Goal: Task Accomplishment & Management: Use online tool/utility

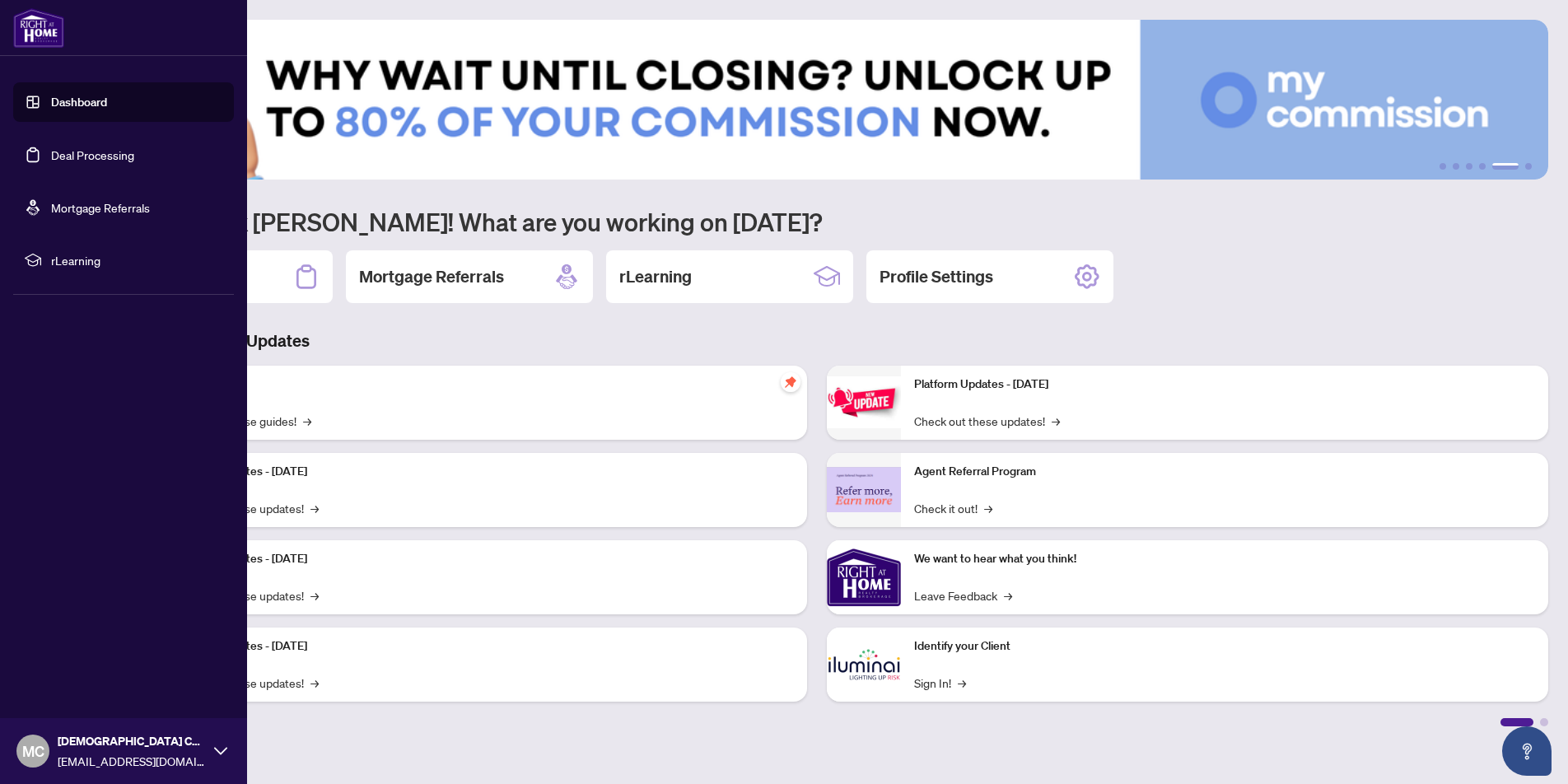
click at [72, 109] on link "Dashboard" at bounding box center [79, 102] width 56 height 14
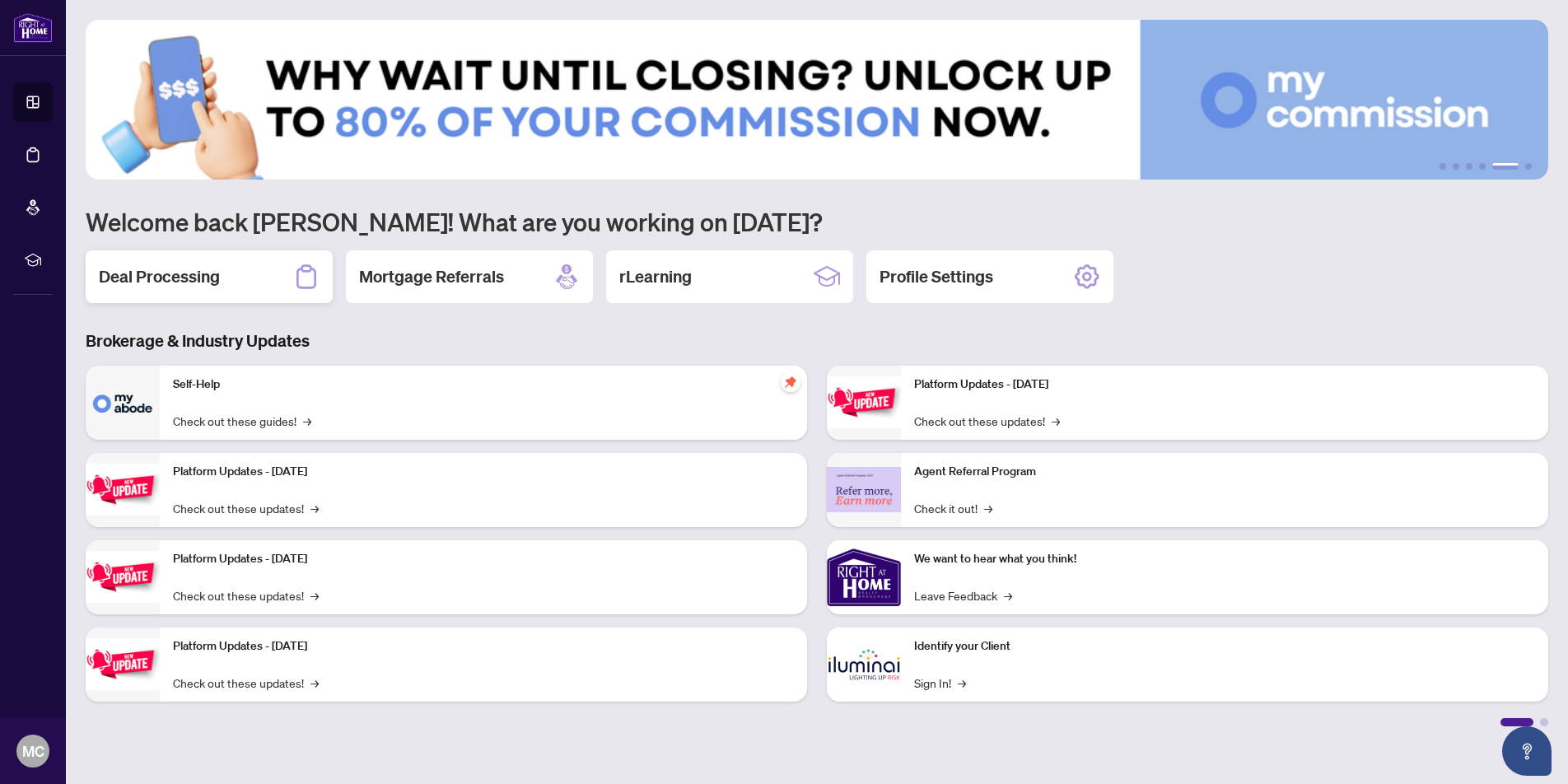
click at [184, 280] on h2 "Deal Processing" at bounding box center [159, 276] width 121 height 23
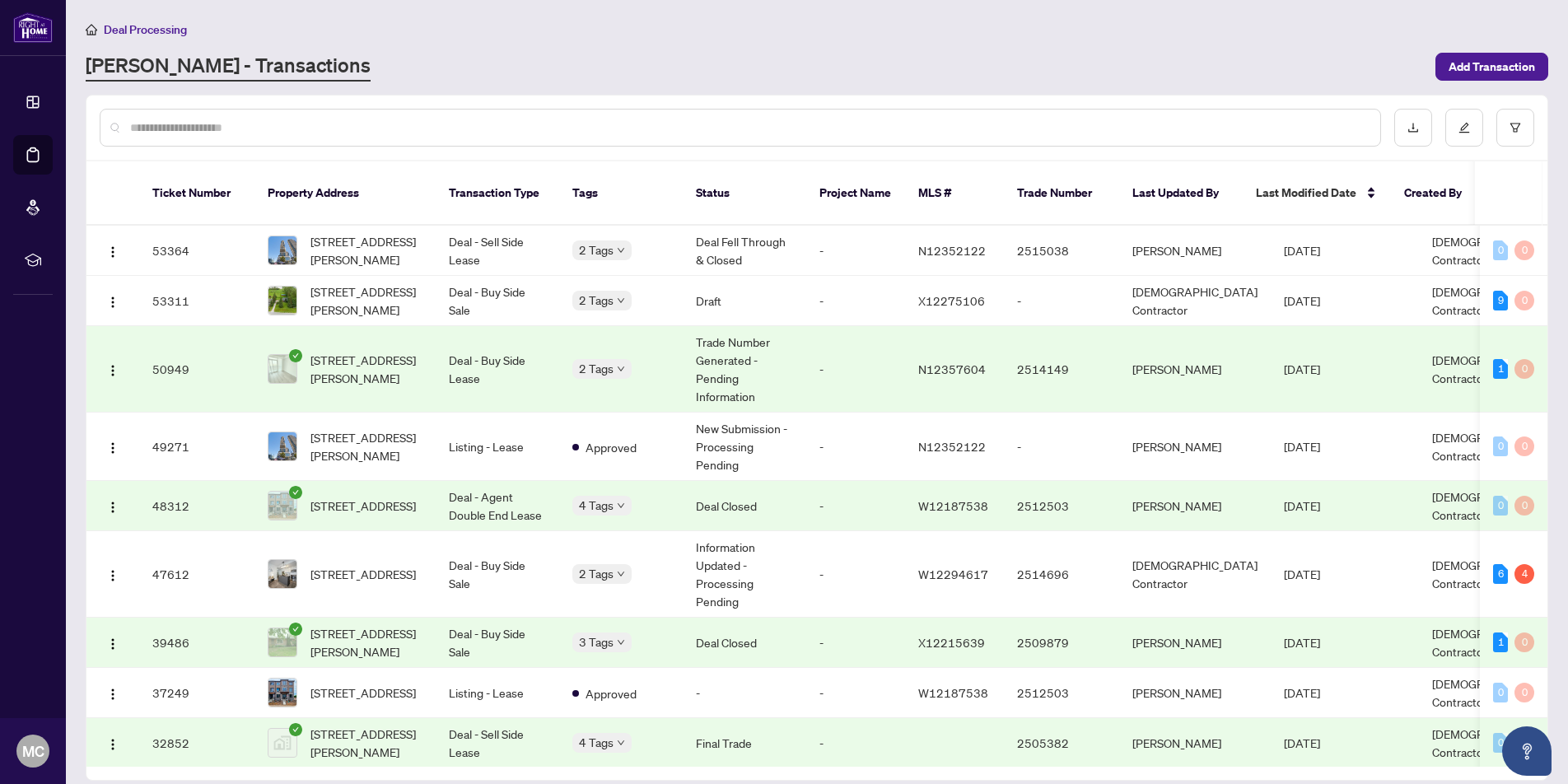
click at [141, 30] on span "Deal Processing" at bounding box center [145, 29] width 83 height 14
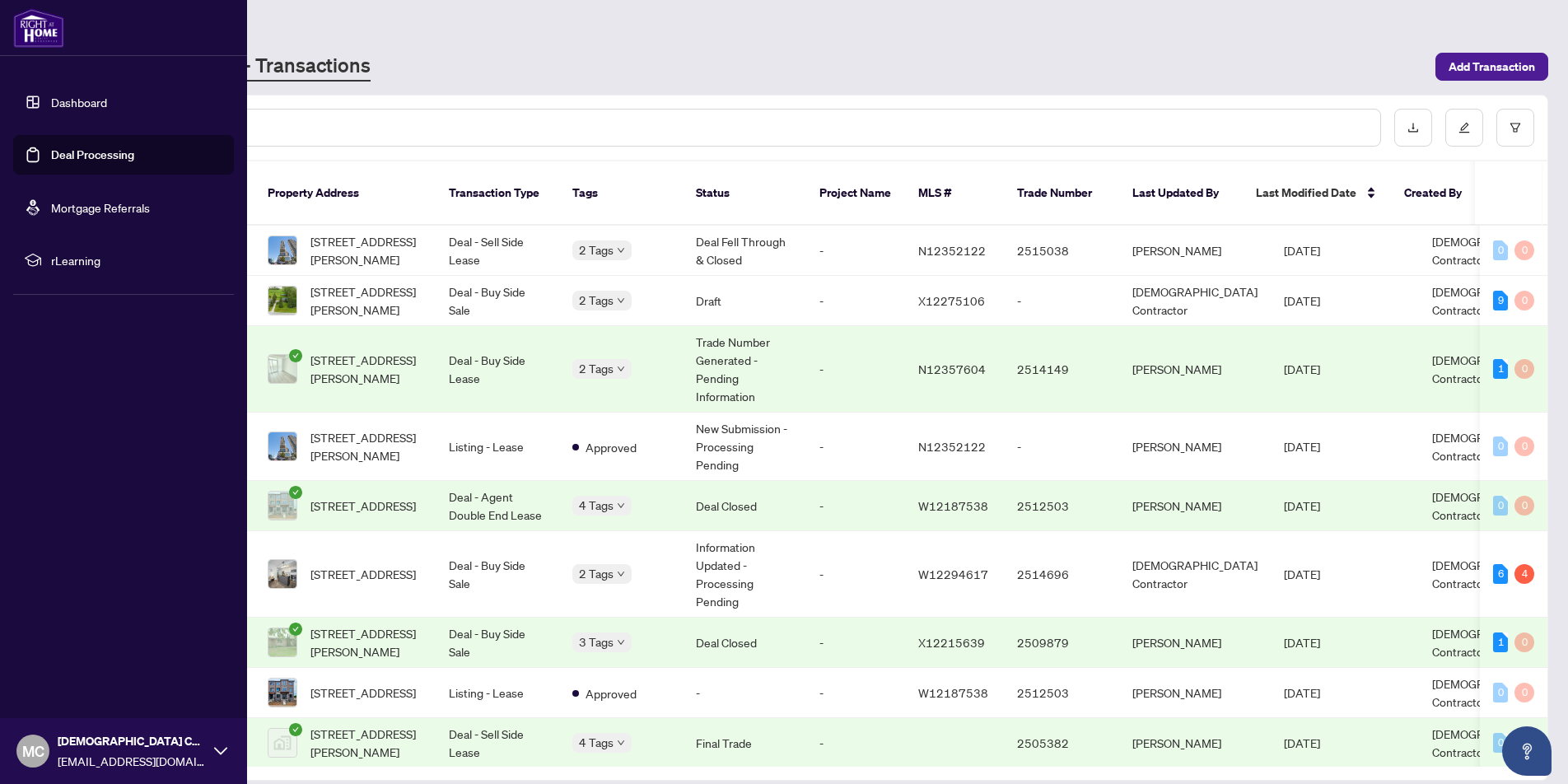
click at [69, 96] on link "Dashboard" at bounding box center [79, 102] width 56 height 14
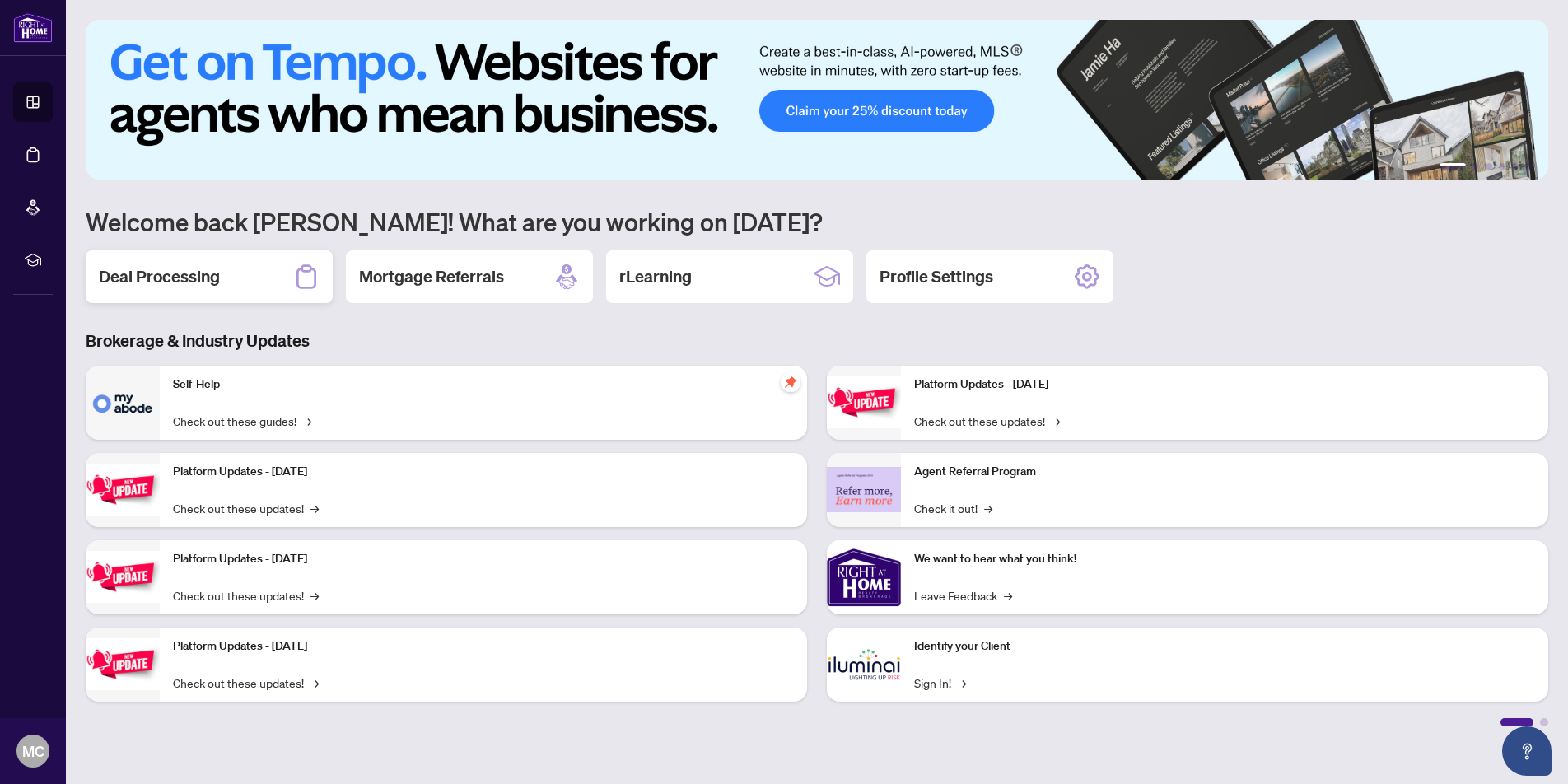
click at [243, 265] on div "Deal Processing" at bounding box center [209, 276] width 247 height 53
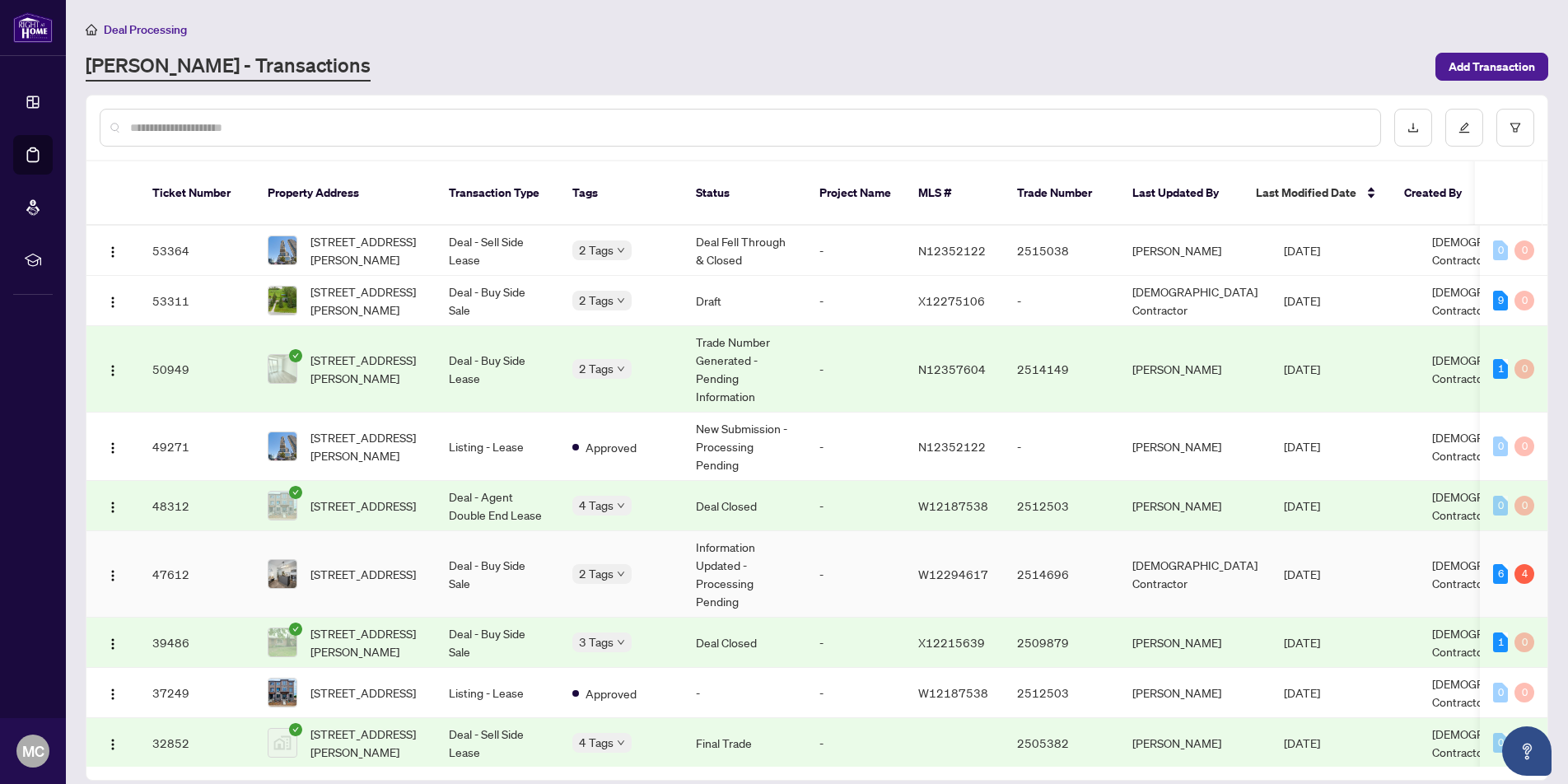
click at [894, 554] on td "-" at bounding box center [855, 575] width 99 height 86
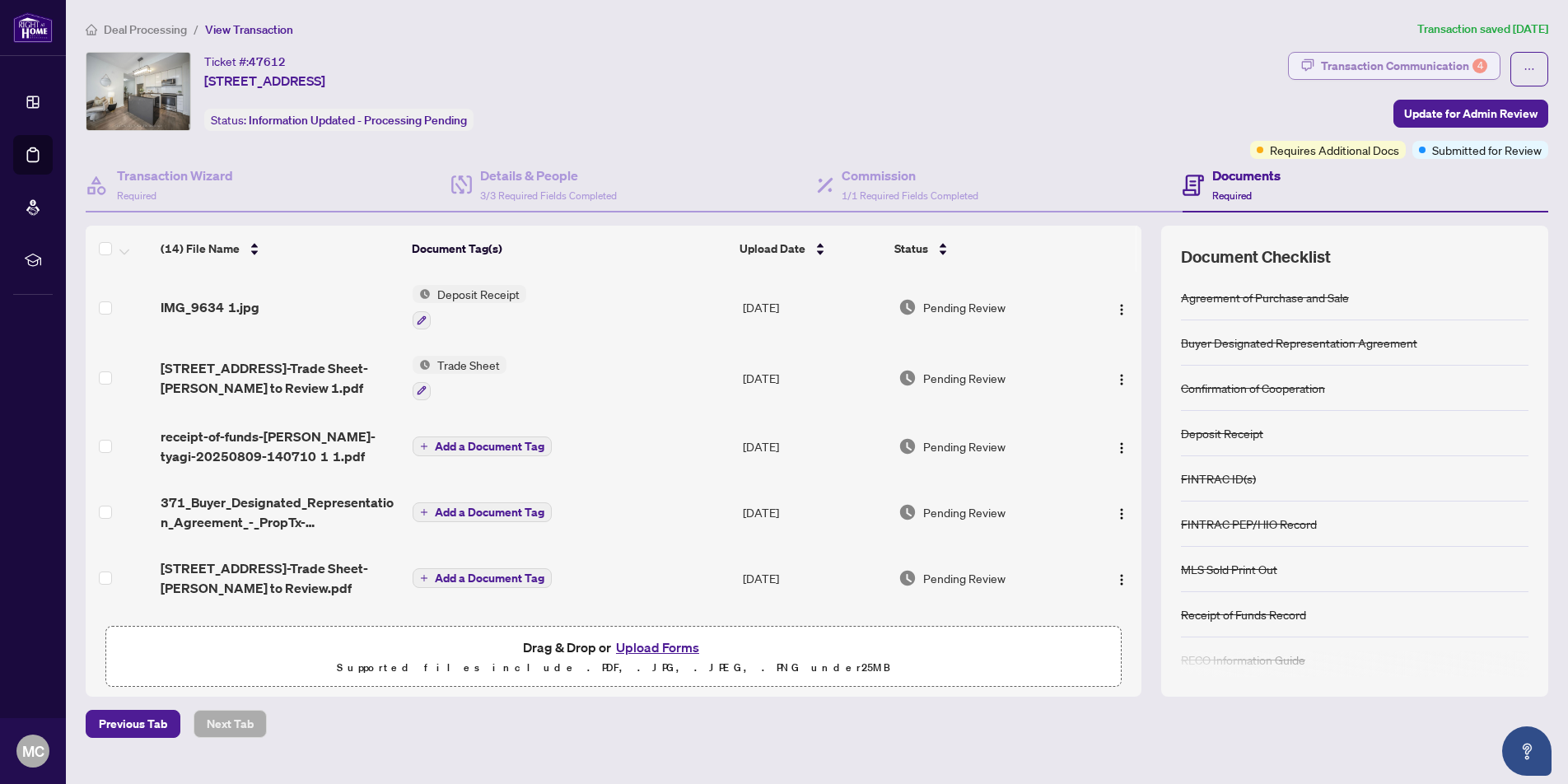
click at [1432, 61] on div "Transaction Communication 4" at bounding box center [1403, 65] width 166 height 26
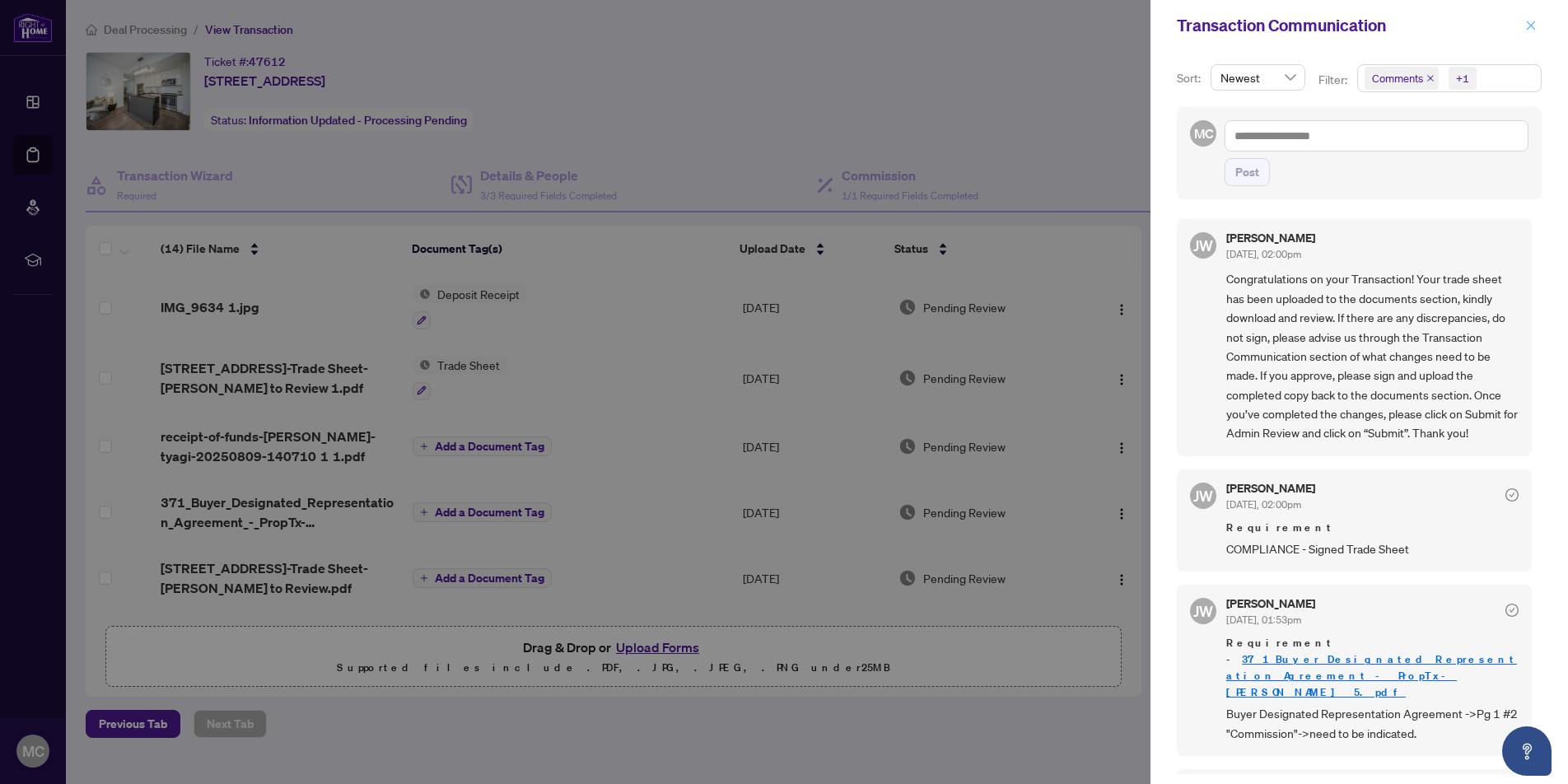
click at [1532, 27] on icon "close" at bounding box center [1531, 24] width 9 height 9
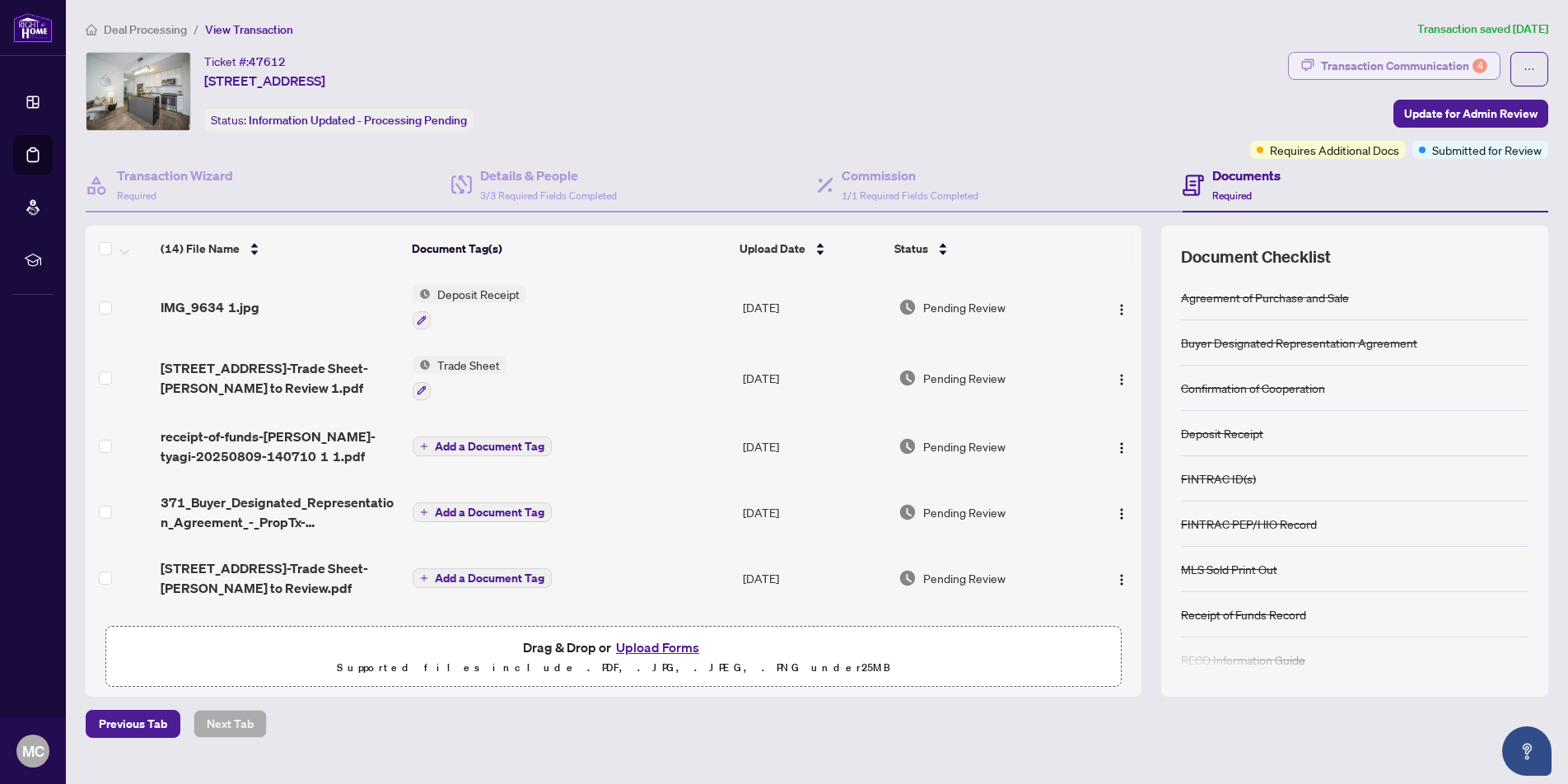
click at [1377, 64] on div "Transaction Communication 4" at bounding box center [1403, 65] width 166 height 26
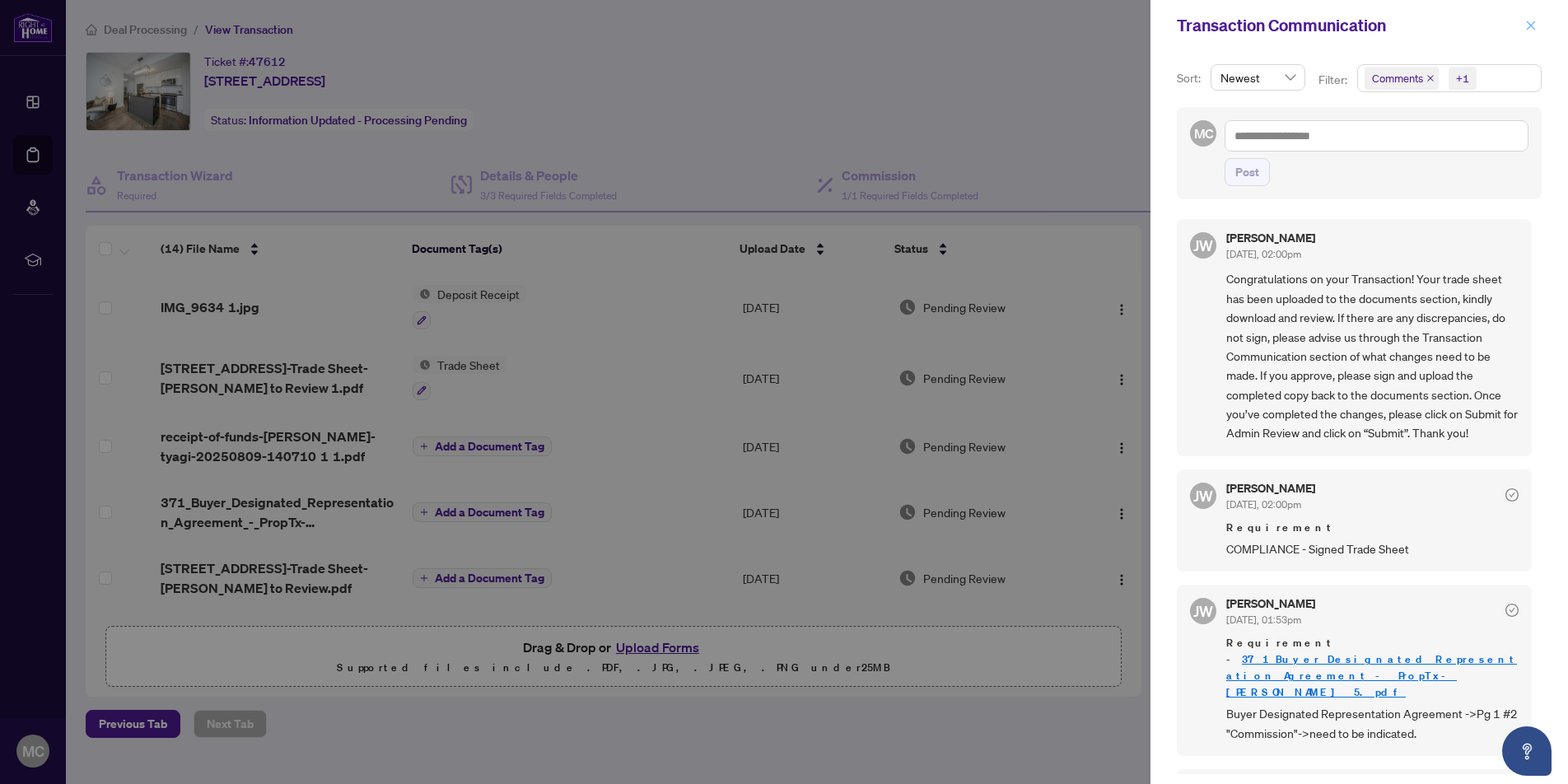
click at [1529, 26] on icon "close" at bounding box center [1531, 26] width 12 height 12
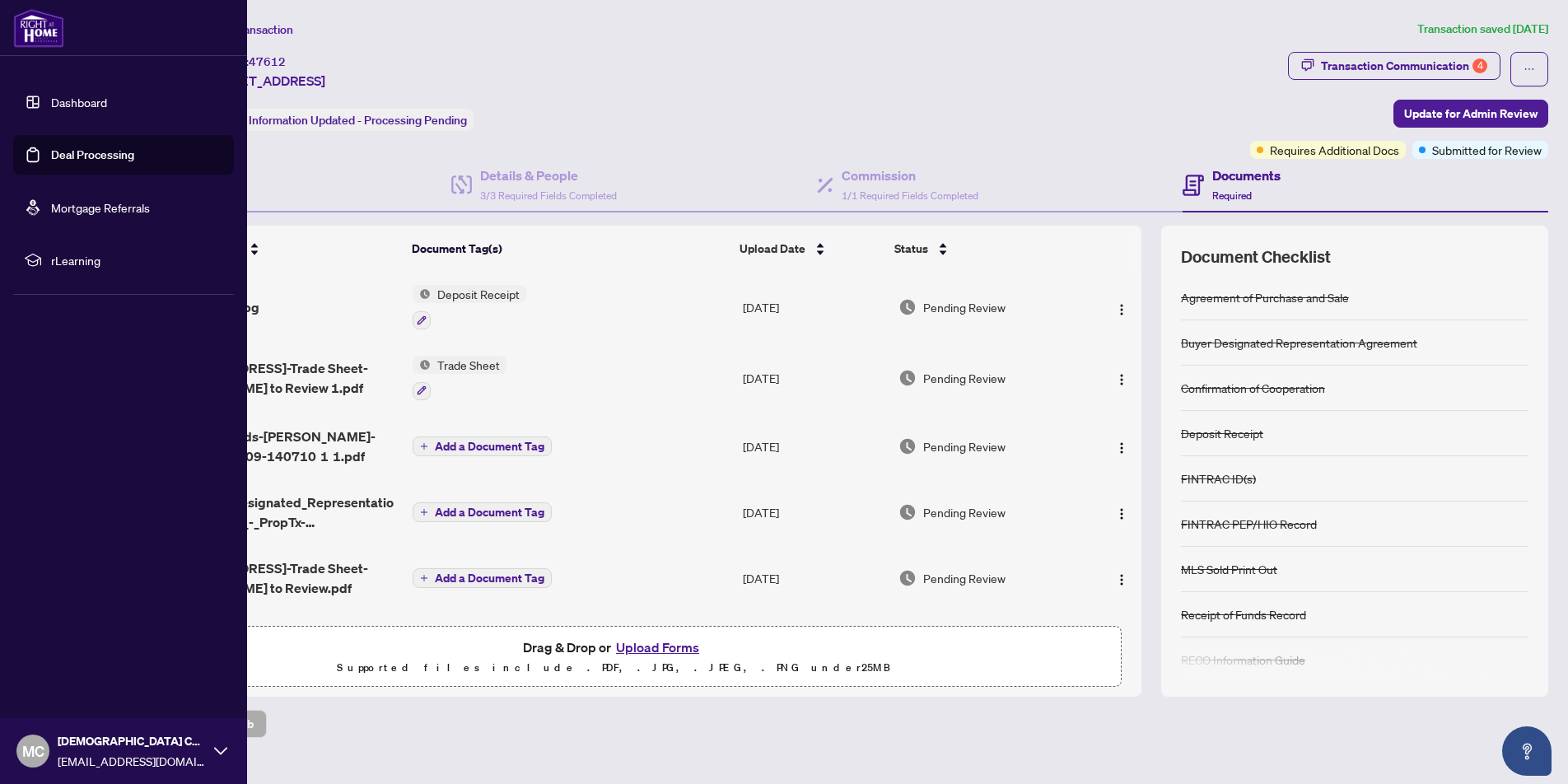
click at [82, 96] on link "Dashboard" at bounding box center [79, 102] width 56 height 14
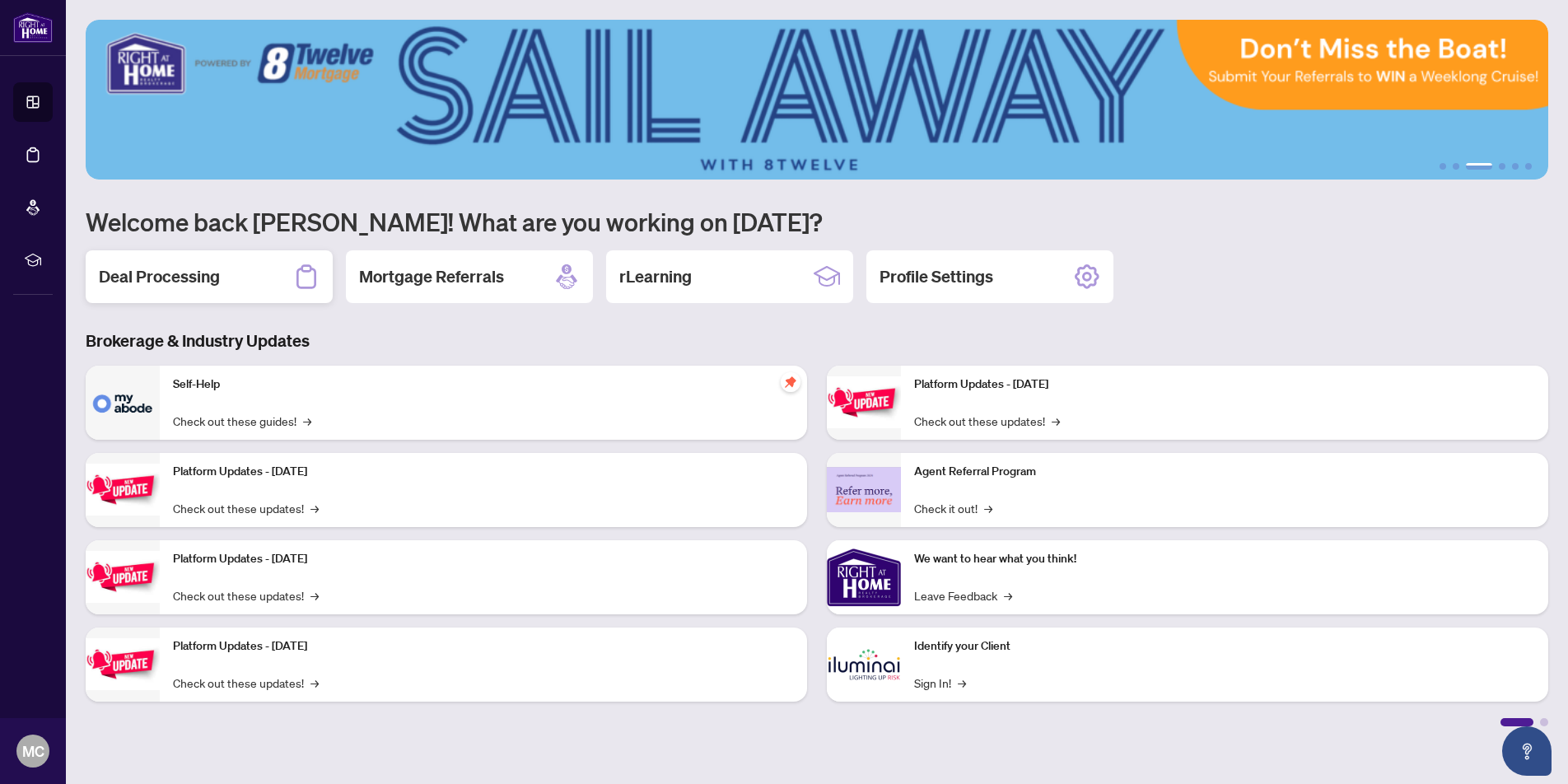
click at [205, 269] on h2 "Deal Processing" at bounding box center [159, 276] width 121 height 23
